Goal: Task Accomplishment & Management: Manage account settings

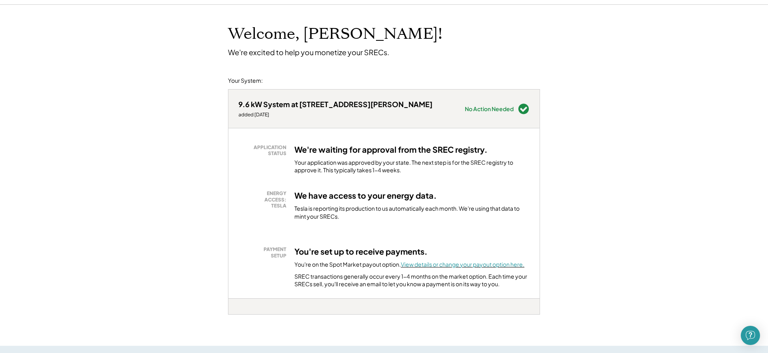
click at [437, 265] on font "View details or change your payout option here." at bounding box center [463, 264] width 124 height 7
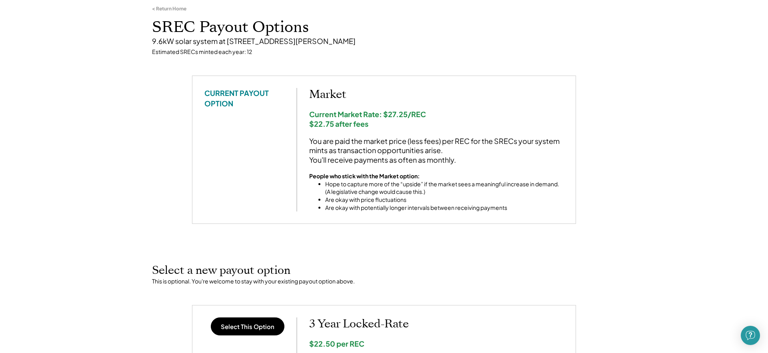
scroll to position [64, 0]
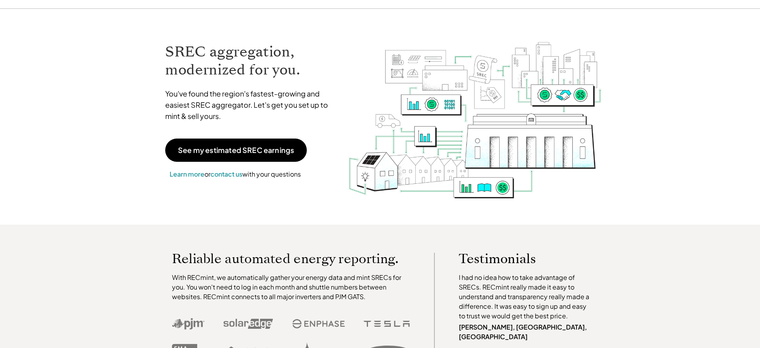
scroll to position [32, 0]
